Goal: Entertainment & Leisure: Consume media (video, audio)

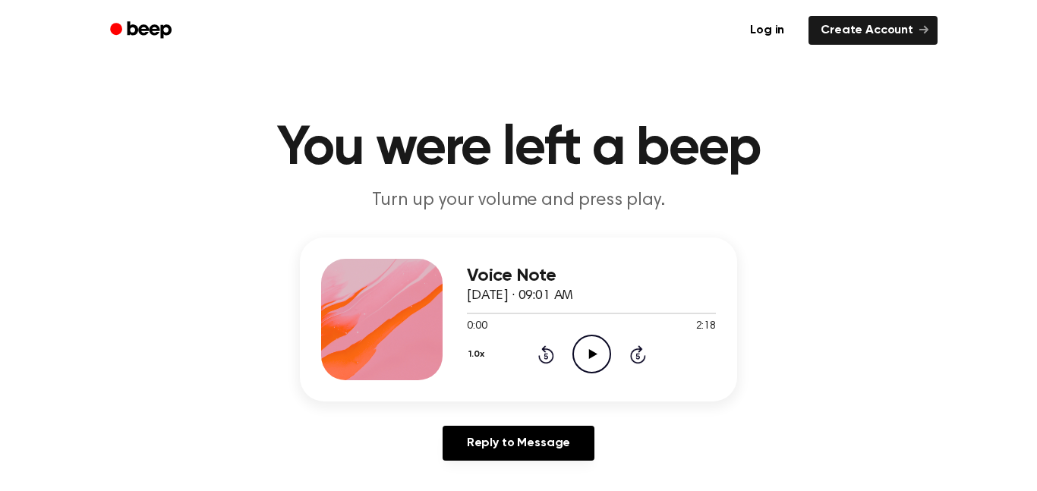
click at [581, 354] on icon "Play Audio" at bounding box center [591, 354] width 39 height 39
click at [581, 354] on icon "Pause Audio" at bounding box center [591, 354] width 39 height 39
click at [497, 310] on div at bounding box center [591, 313] width 249 height 12
click at [599, 355] on icon "Play Audio" at bounding box center [591, 354] width 39 height 39
click at [598, 362] on icon "Play Audio" at bounding box center [591, 354] width 39 height 39
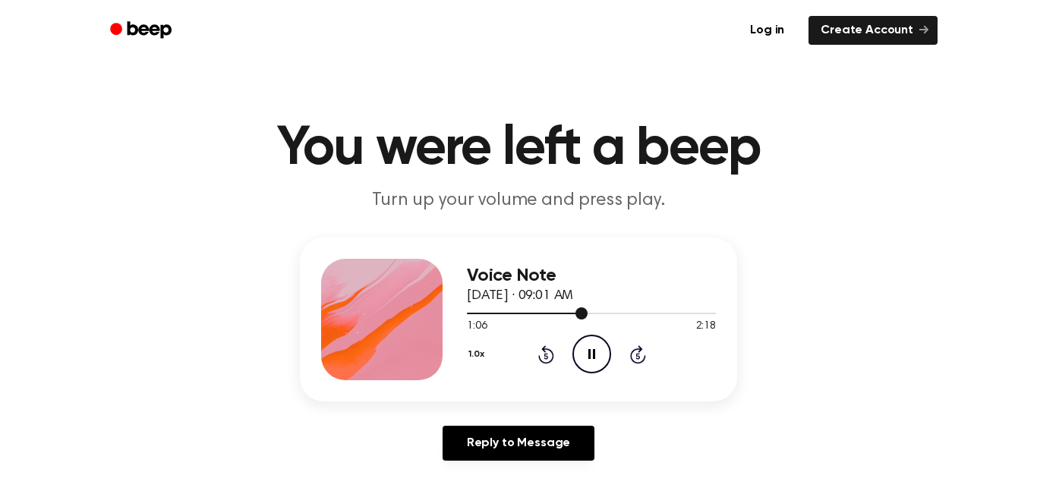
click at [559, 311] on div at bounding box center [591, 313] width 249 height 12
click at [906, 299] on div "Voice Note [DATE] · 09:01 AM 0:56 2:18 Your browser does not support the [objec…" at bounding box center [518, 355] width 1001 height 235
click at [575, 356] on icon "Pause Audio" at bounding box center [591, 354] width 39 height 39
click at [575, 348] on icon "Play Audio" at bounding box center [591, 354] width 39 height 39
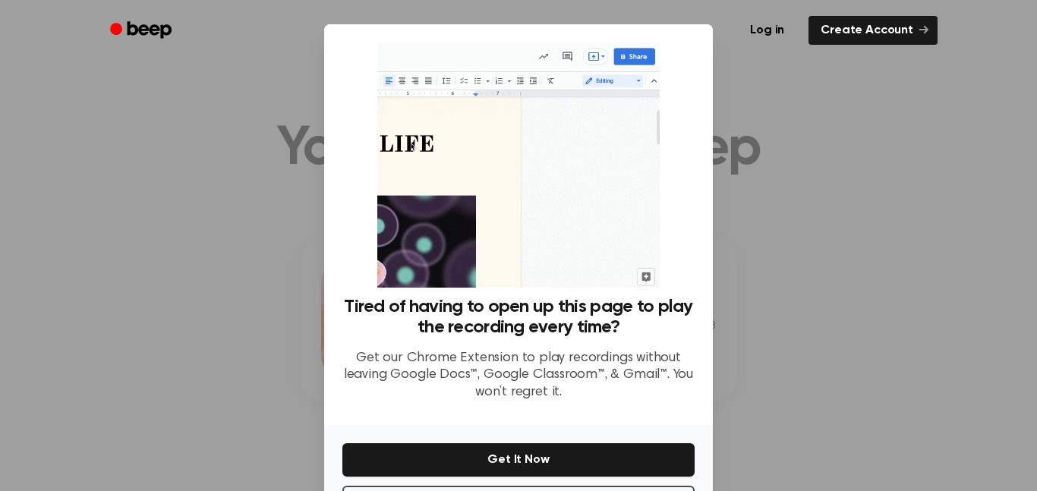
scroll to position [61, 0]
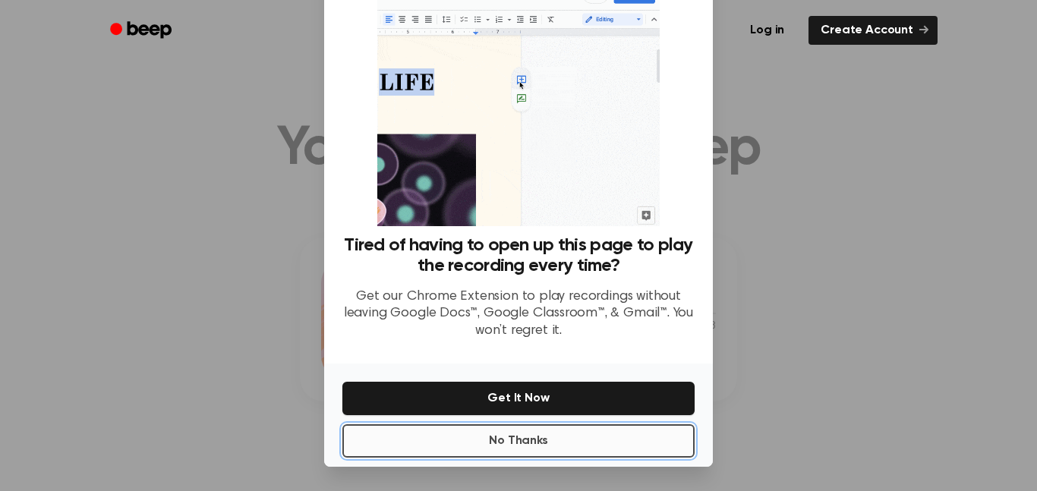
click at [550, 440] on button "No Thanks" at bounding box center [518, 440] width 352 height 33
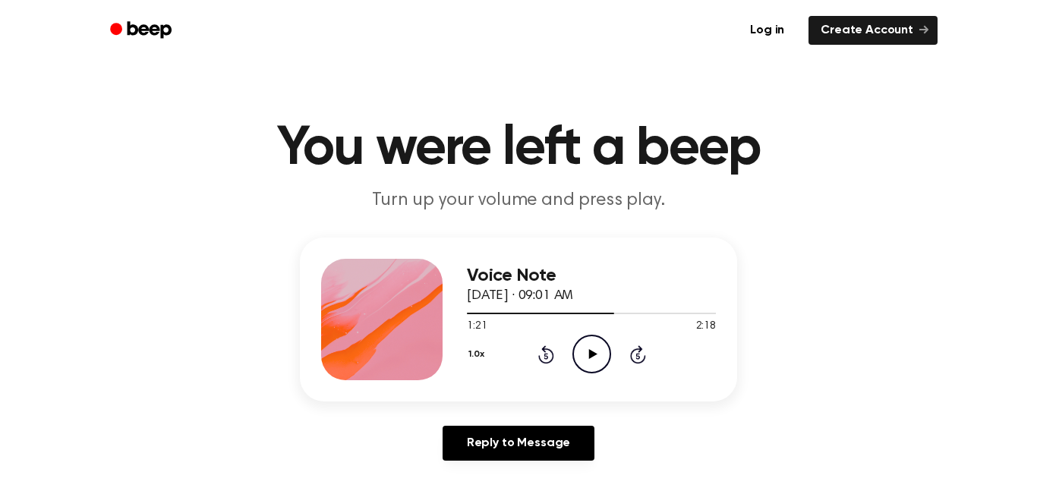
click at [584, 366] on icon "Play Audio" at bounding box center [591, 354] width 39 height 39
click at [580, 342] on icon "Pause Audio" at bounding box center [591, 354] width 39 height 39
